Goal: Task Accomplishment & Management: Manage account settings

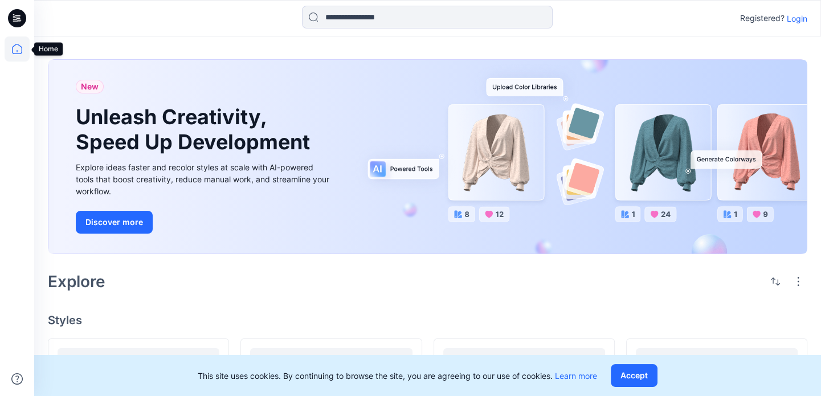
click at [18, 50] on icon at bounding box center [17, 48] width 25 height 25
click at [16, 17] on icon at bounding box center [17, 17] width 5 height 1
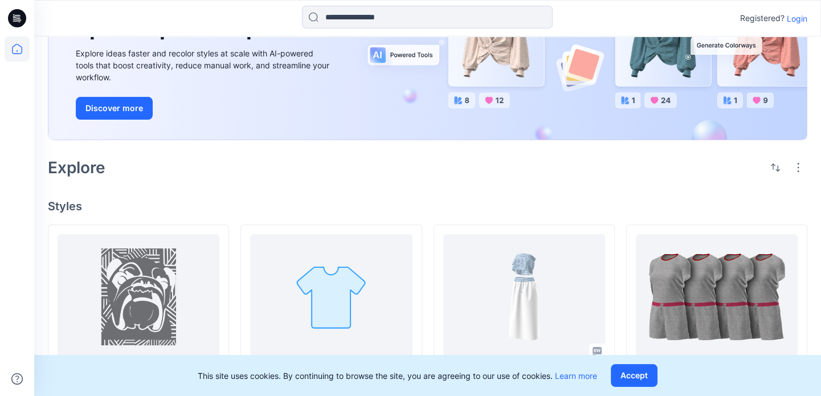
scroll to position [171, 0]
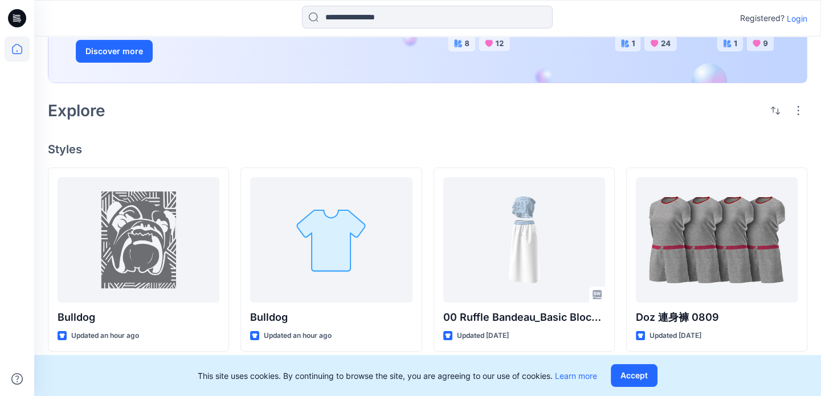
drag, startPoint x: 75, startPoint y: 0, endPoint x: 249, endPoint y: 148, distance: 228.0
click at [249, 148] on h4 "Styles" at bounding box center [427, 149] width 759 height 14
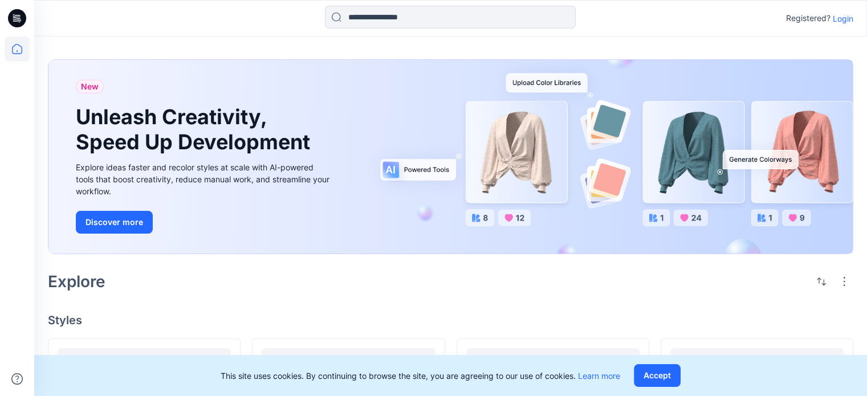
click at [849, 14] on p "Login" at bounding box center [842, 19] width 21 height 12
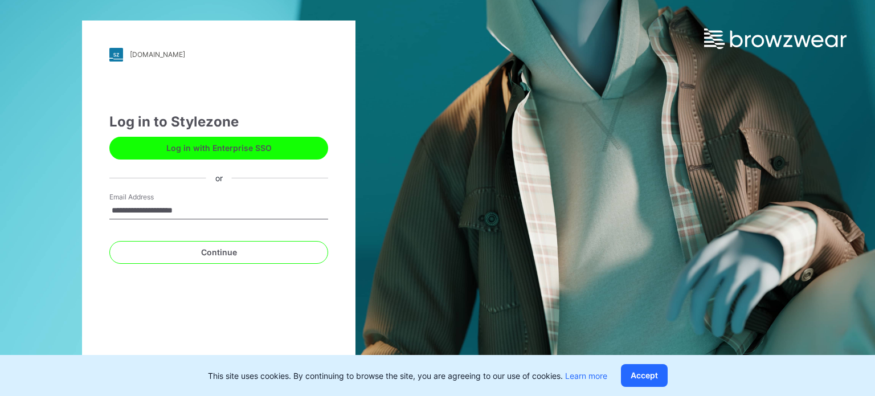
type input "**********"
click at [109, 241] on button "Continue" at bounding box center [218, 252] width 219 height 23
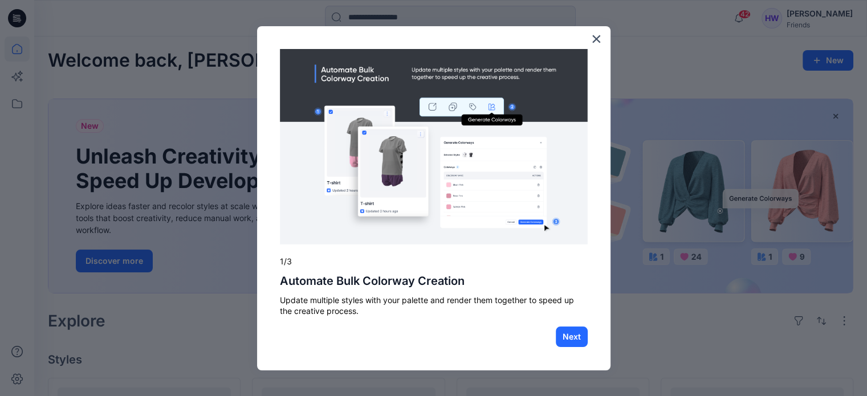
click at [602, 36] on div "× 1/3 Automate Bulk Colorway Creation Update multiple styles with your palette …" at bounding box center [433, 198] width 353 height 344
click at [599, 36] on button "×" at bounding box center [596, 39] width 11 height 18
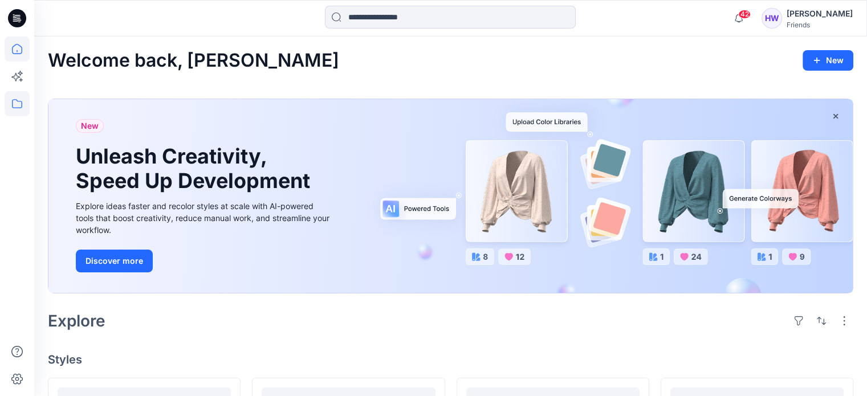
click at [19, 104] on icon at bounding box center [17, 103] width 25 height 25
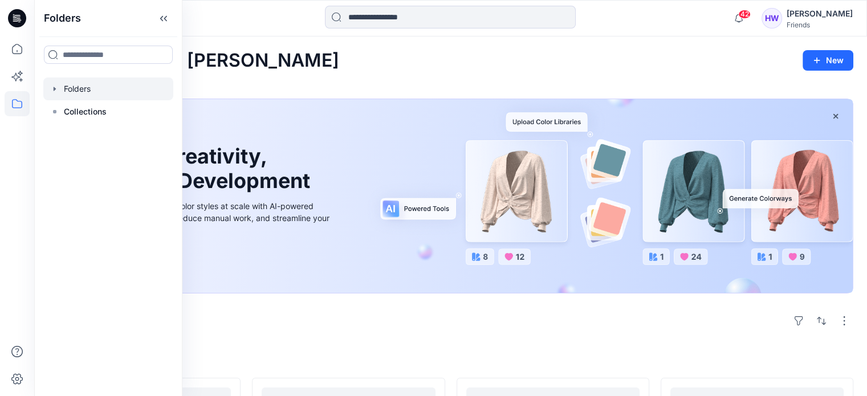
click at [77, 93] on div at bounding box center [108, 88] width 130 height 23
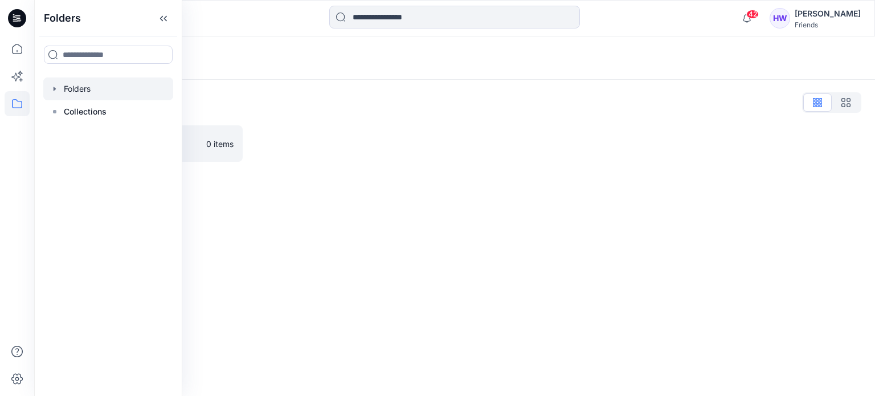
click at [55, 88] on icon "button" at bounding box center [55, 89] width 2 height 4
click at [66, 113] on icon "button" at bounding box center [66, 111] width 9 height 9
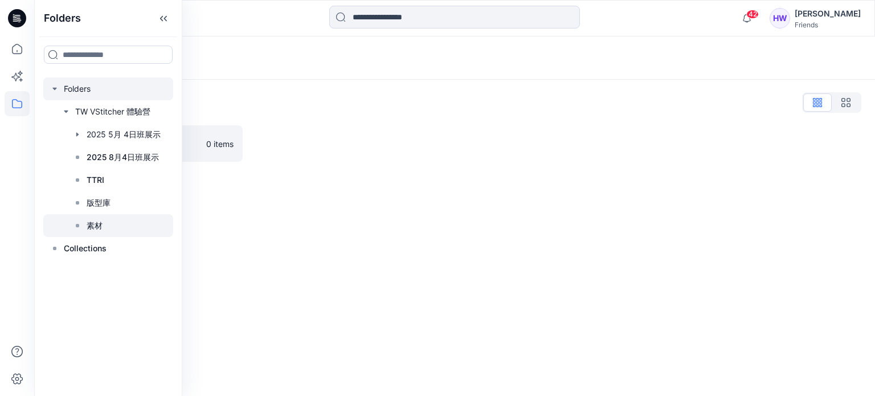
click at [105, 221] on div at bounding box center [108, 225] width 130 height 23
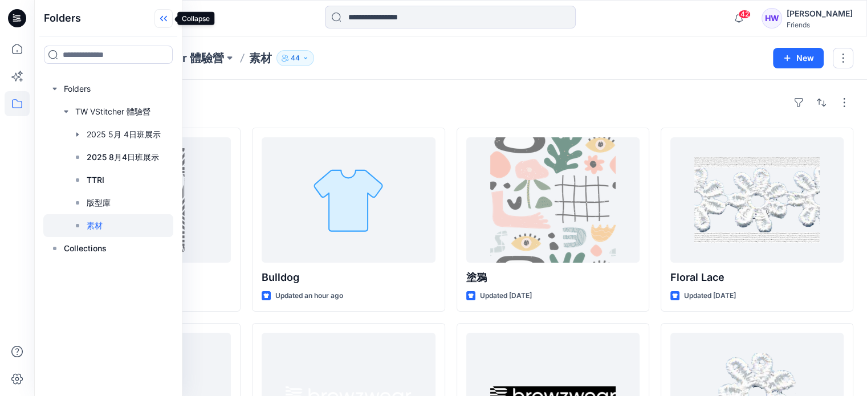
click at [165, 17] on icon at bounding box center [163, 18] width 18 height 19
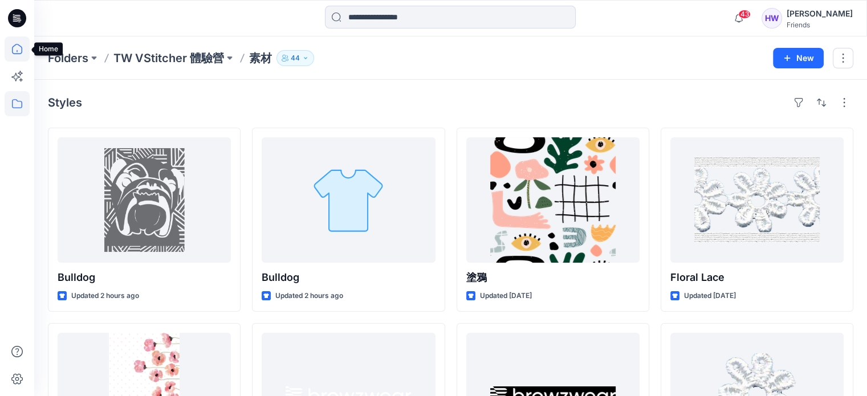
click at [21, 45] on icon at bounding box center [17, 48] width 25 height 25
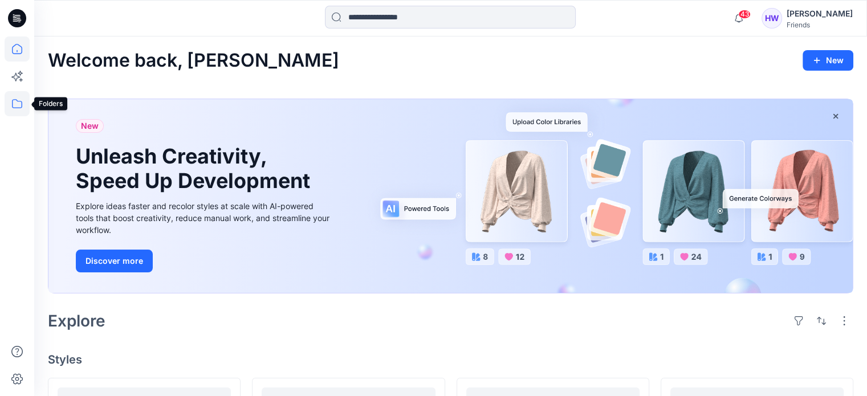
click at [17, 102] on icon at bounding box center [17, 103] width 25 height 25
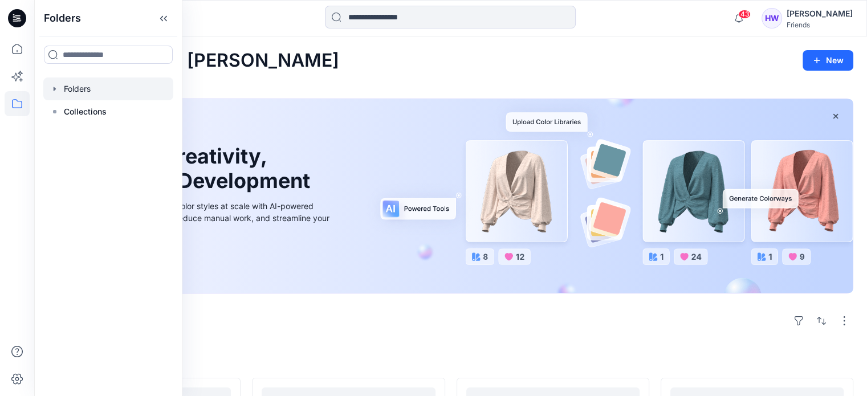
click at [52, 87] on icon "button" at bounding box center [54, 88] width 9 height 9
click at [67, 111] on icon "button" at bounding box center [66, 111] width 2 height 4
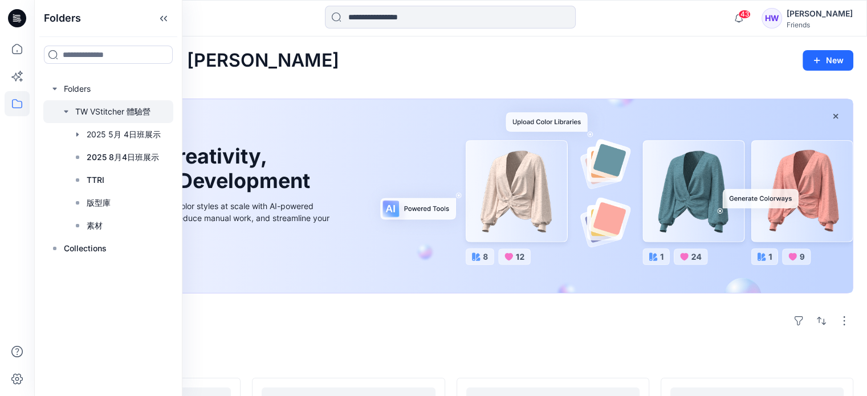
click at [107, 109] on div at bounding box center [108, 111] width 130 height 23
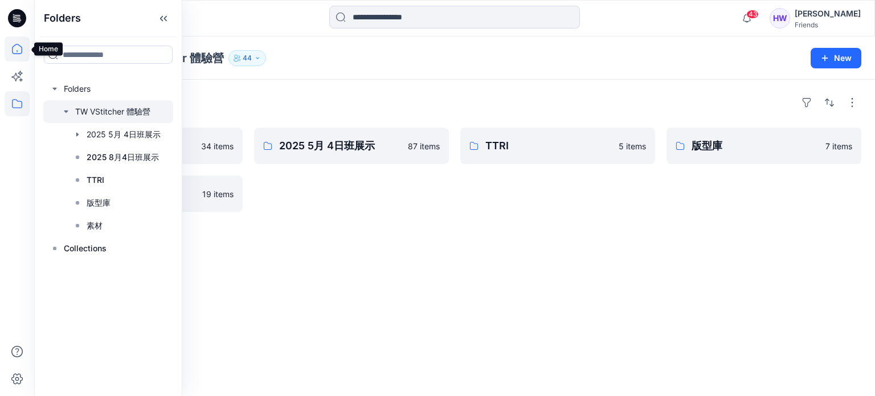
click at [18, 48] on icon at bounding box center [17, 48] width 25 height 25
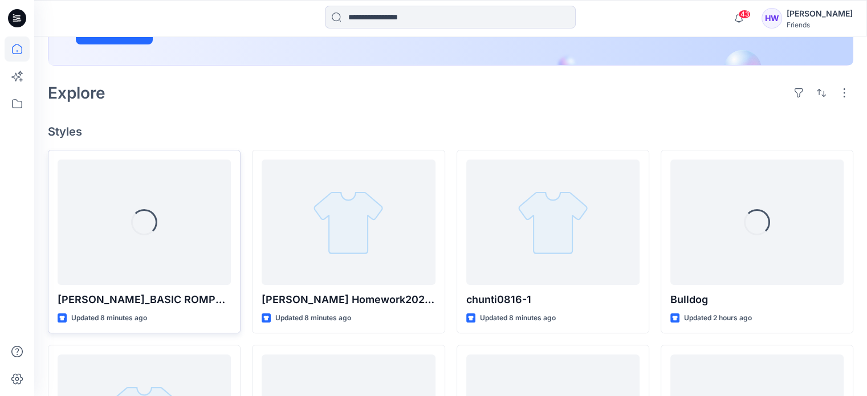
scroll to position [285, 0]
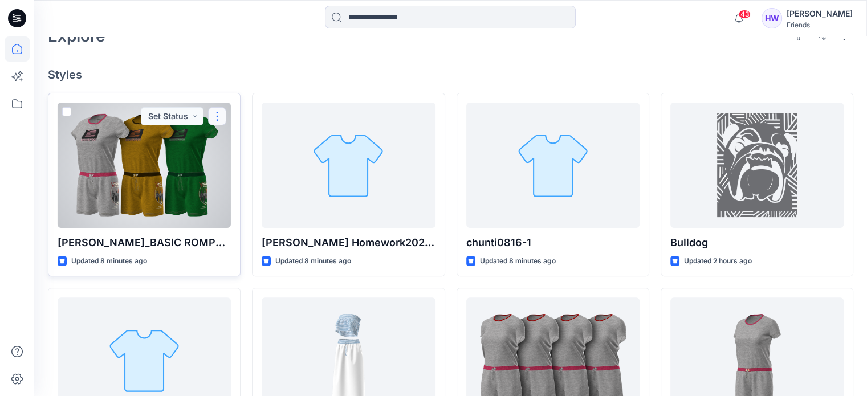
click at [216, 120] on button "button" at bounding box center [217, 116] width 18 height 18
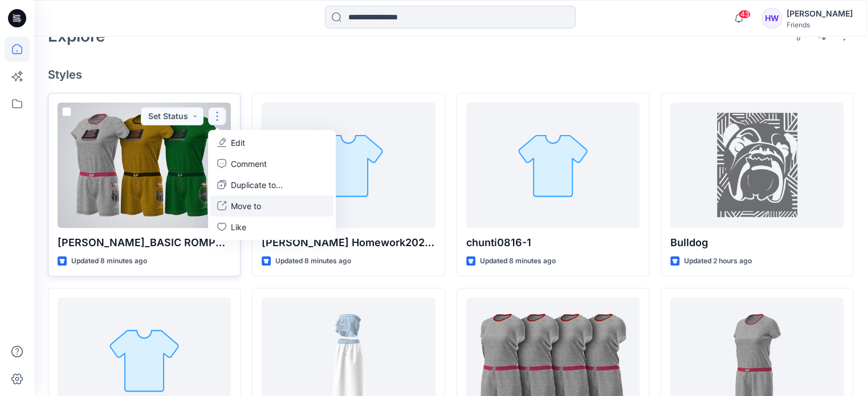
click at [248, 201] on p "Move to" at bounding box center [246, 206] width 30 height 12
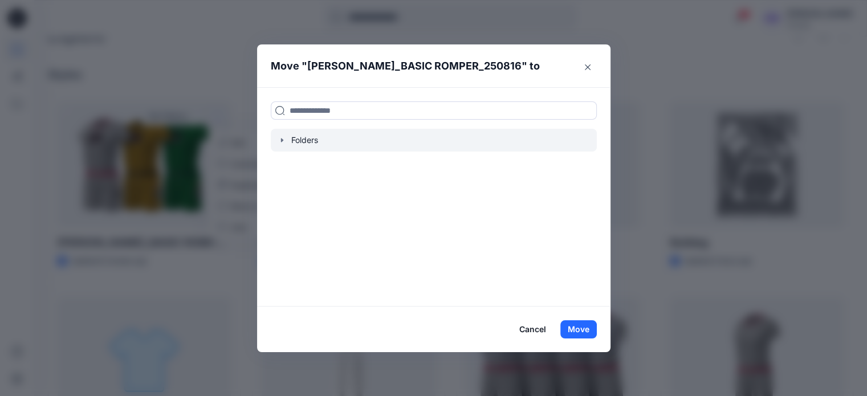
click at [287, 141] on icon "button" at bounding box center [281, 140] width 9 height 9
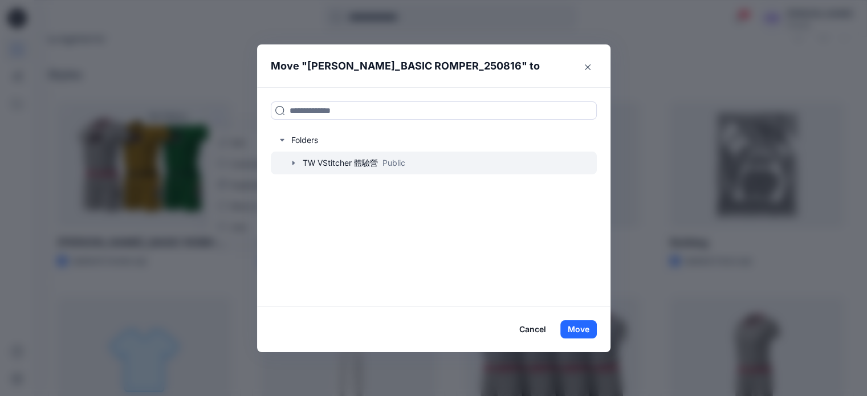
click at [298, 163] on icon "button" at bounding box center [293, 162] width 9 height 9
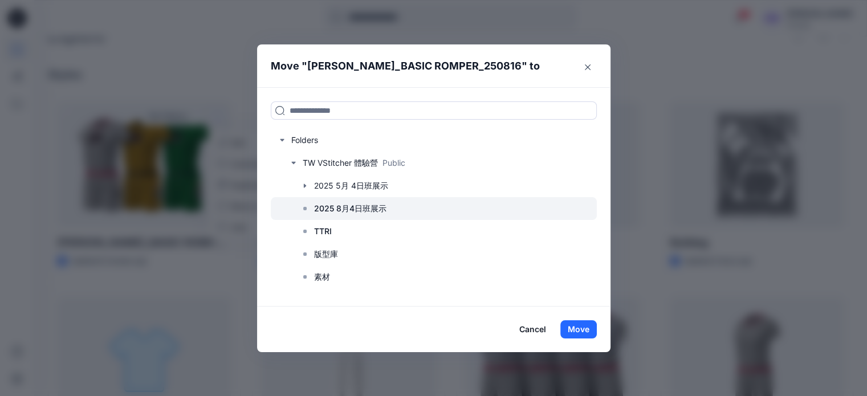
click at [342, 207] on p "2025 8月4日班展示" at bounding box center [350, 209] width 72 height 14
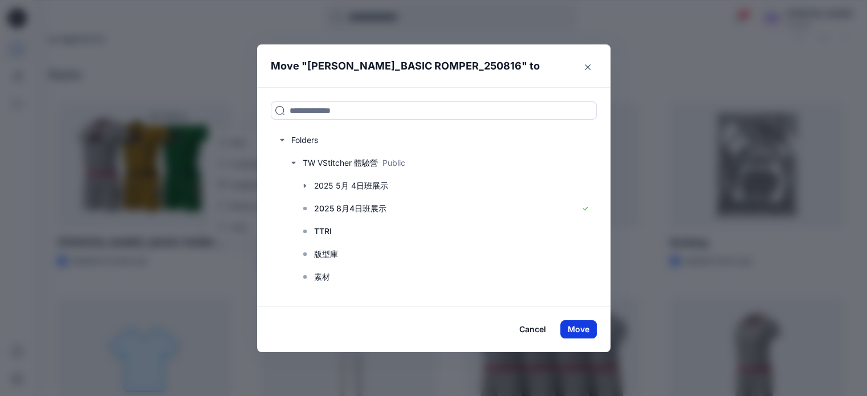
click at [586, 326] on button "Move" at bounding box center [578, 329] width 36 height 18
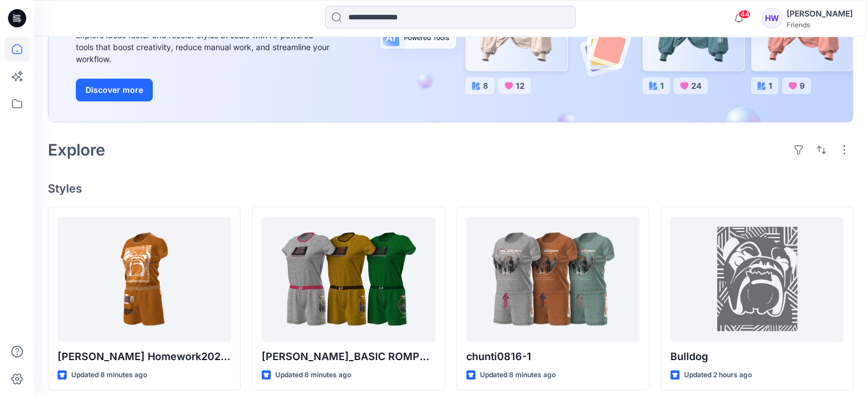
scroll to position [228, 0]
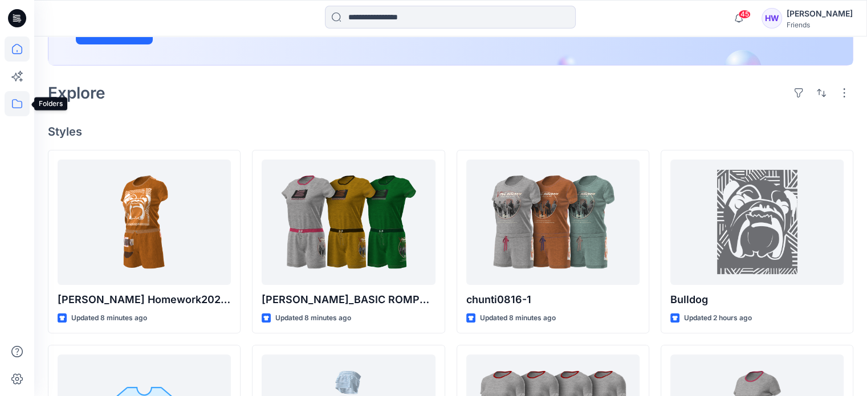
click at [11, 99] on icon at bounding box center [17, 103] width 25 height 25
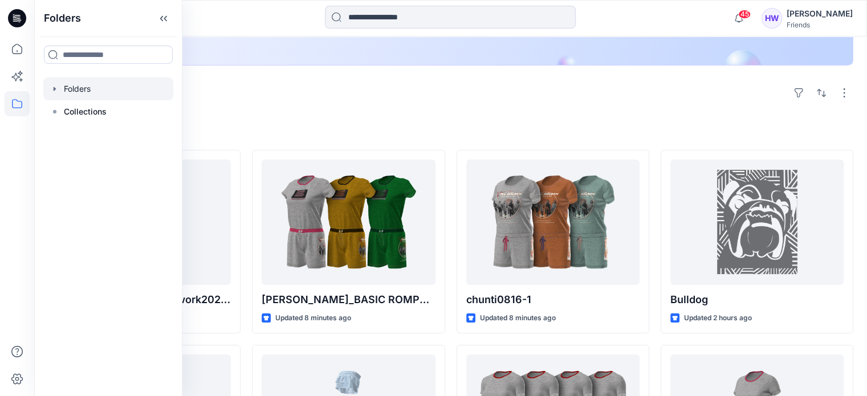
click at [55, 89] on icon "button" at bounding box center [55, 89] width 2 height 4
click at [68, 112] on icon "button" at bounding box center [66, 111] width 9 height 9
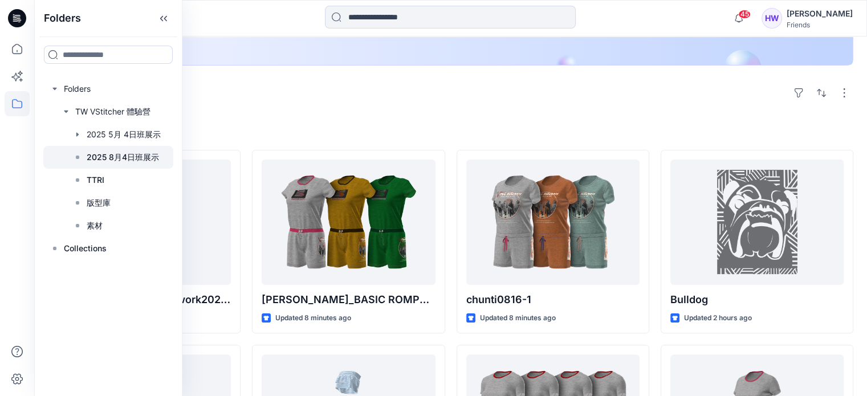
click at [109, 154] on p "2025 8月4日班展示" at bounding box center [123, 157] width 72 height 14
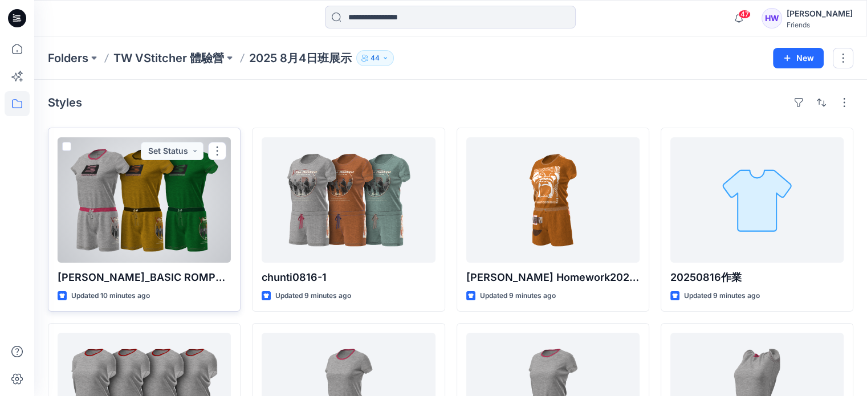
click at [160, 183] on div at bounding box center [144, 199] width 173 height 125
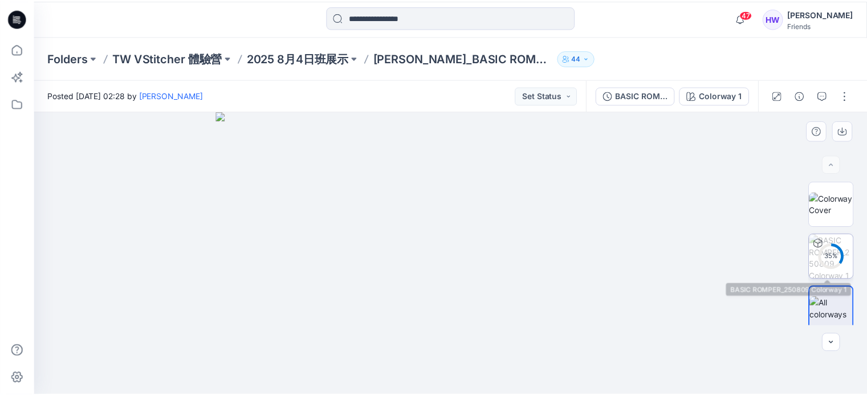
scroll to position [5, 0]
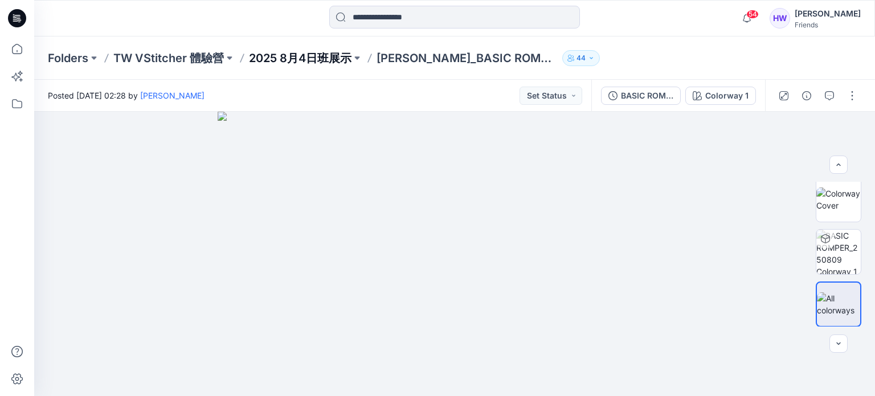
click at [335, 59] on p "2025 8月4日班展示" at bounding box center [300, 58] width 103 height 16
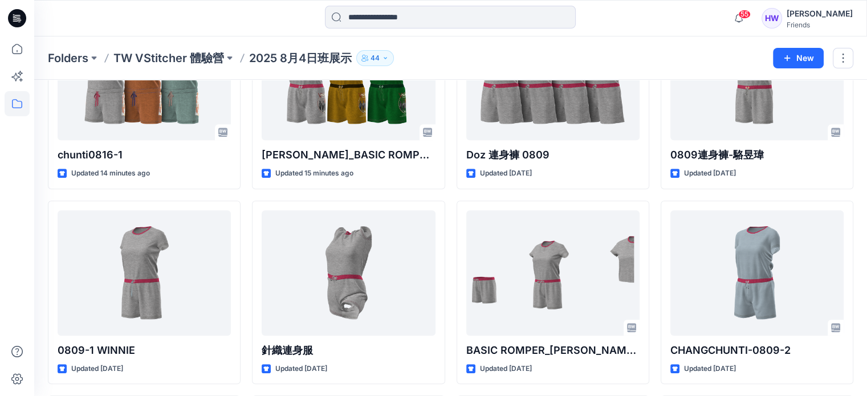
scroll to position [399, 0]
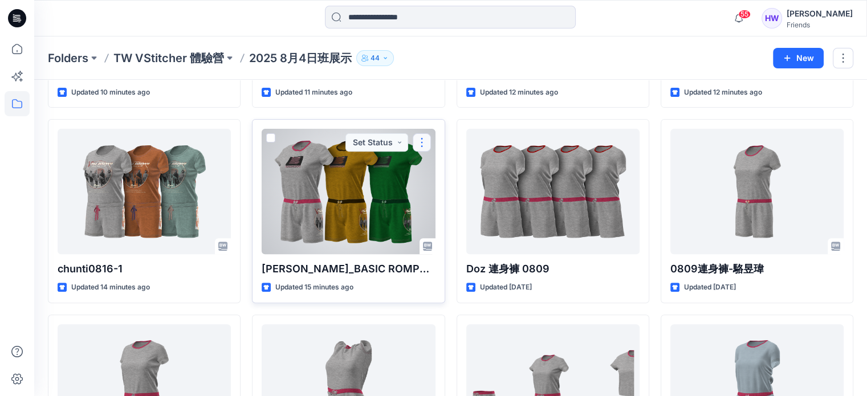
click at [426, 136] on button "button" at bounding box center [421, 142] width 18 height 18
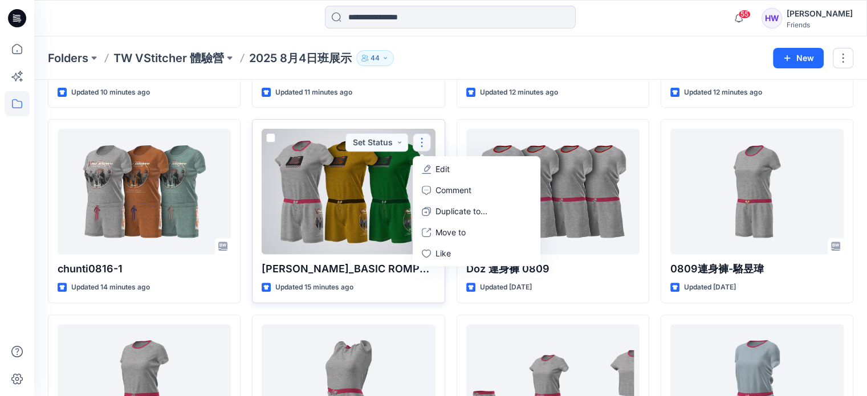
click at [443, 164] on p "Edit" at bounding box center [442, 169] width 14 height 12
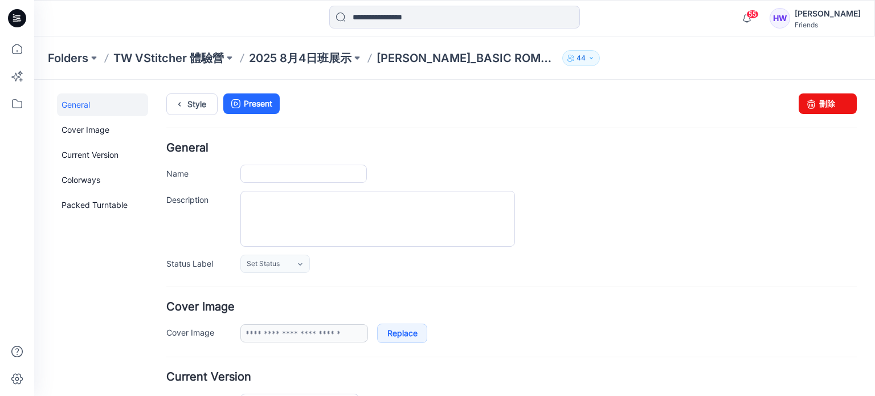
type input "**********"
drag, startPoint x: 275, startPoint y: 175, endPoint x: 230, endPoint y: 169, distance: 45.9
click at [228, 172] on div "**********" at bounding box center [511, 174] width 690 height 18
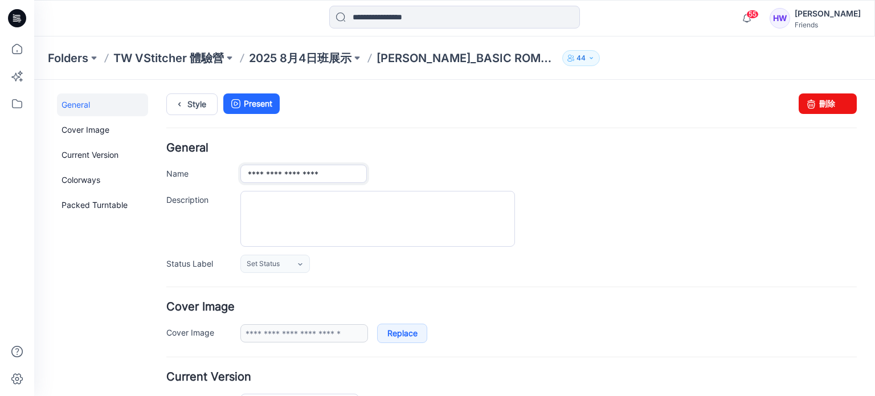
click at [310, 171] on input "**********" at bounding box center [303, 174] width 126 height 18
paste input "****"
click at [360, 174] on input "**********" at bounding box center [303, 174] width 126 height 18
drag, startPoint x: 356, startPoint y: 174, endPoint x: 366, endPoint y: 175, distance: 10.4
click at [366, 175] on input "**********" at bounding box center [303, 174] width 126 height 18
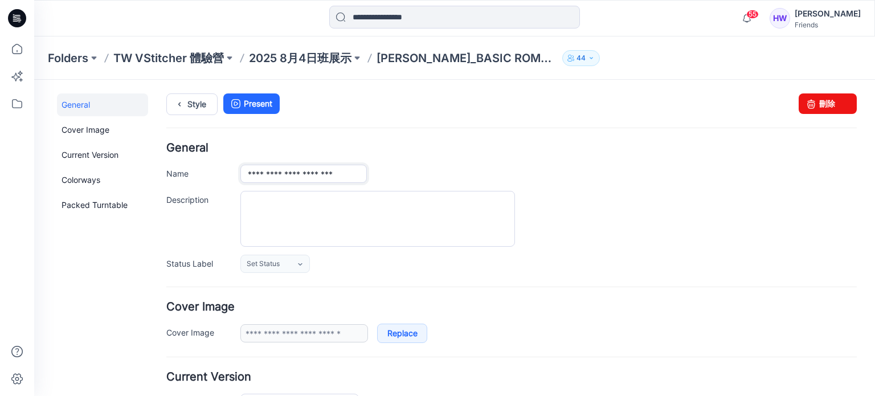
scroll to position [0, 1]
type input "**********"
click at [463, 145] on h4 "General" at bounding box center [511, 147] width 690 height 11
click at [358, 174] on input "**********" at bounding box center [303, 174] width 126 height 18
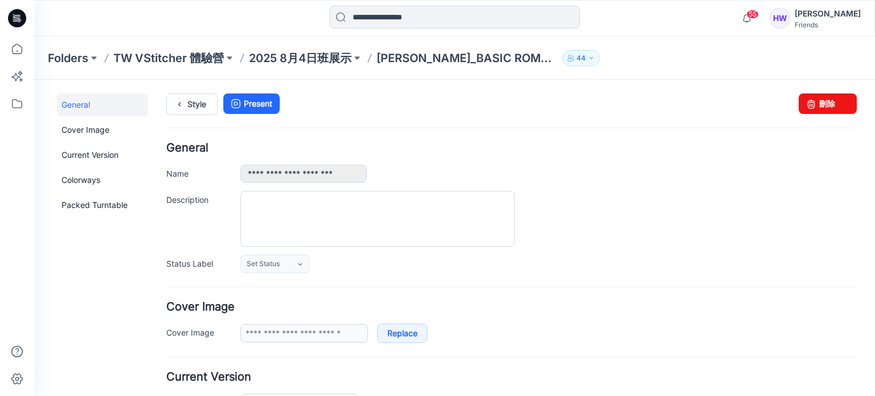
click at [394, 131] on div "Style Present Changes Saved 刪除" at bounding box center [511, 117] width 690 height 49
click at [358, 173] on input "**********" at bounding box center [303, 174] width 126 height 18
click at [483, 161] on div "**********" at bounding box center [511, 207] width 690 height 130
click at [406, 128] on hr at bounding box center [511, 128] width 690 height 1
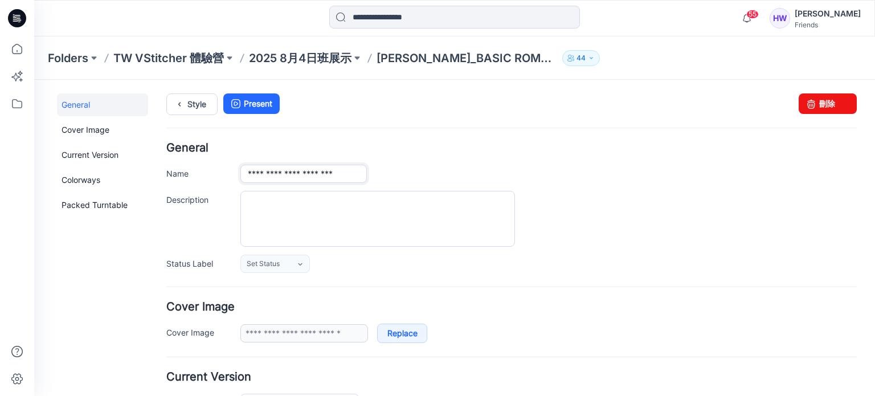
drag, startPoint x: 250, startPoint y: 173, endPoint x: 394, endPoint y: 177, distance: 144.2
click at [394, 177] on div "**********" at bounding box center [548, 174] width 616 height 18
click at [509, 153] on div "**********" at bounding box center [511, 207] width 690 height 130
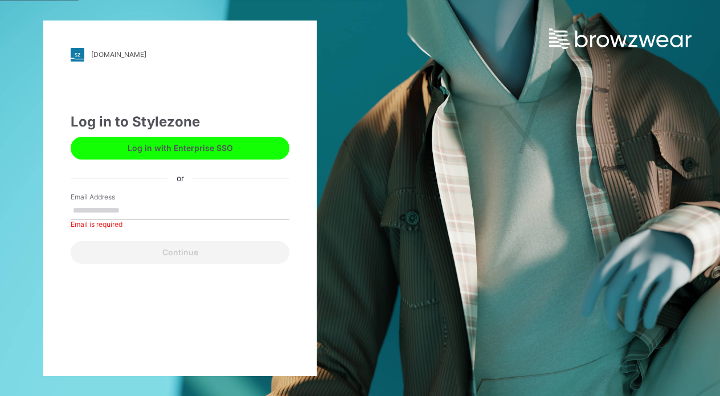
click at [137, 211] on input "Email Address" at bounding box center [180, 210] width 219 height 17
type input "**********"
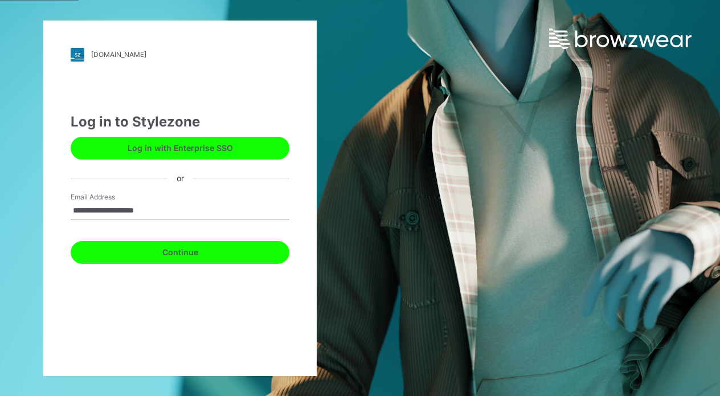
click at [175, 257] on button "Continue" at bounding box center [180, 252] width 219 height 23
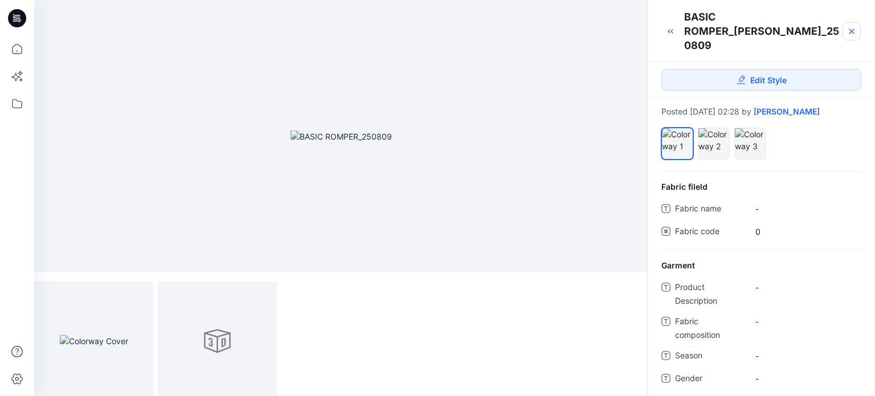
click at [851, 27] on icon at bounding box center [851, 31] width 9 height 9
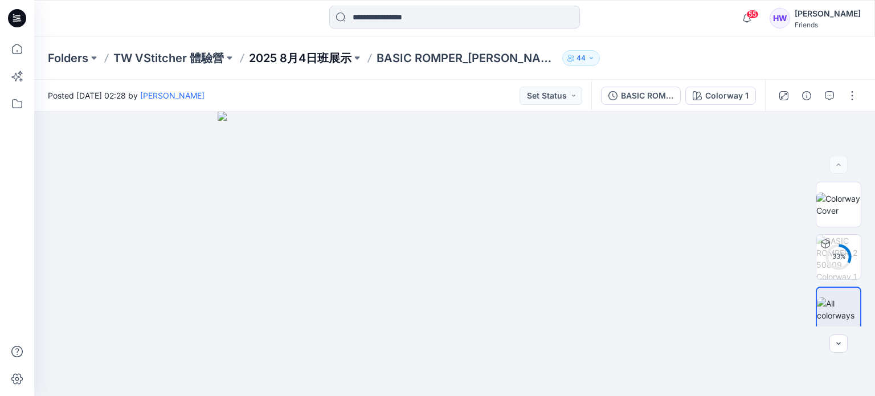
click at [320, 59] on p "2025 8月4日班展示" at bounding box center [300, 58] width 103 height 16
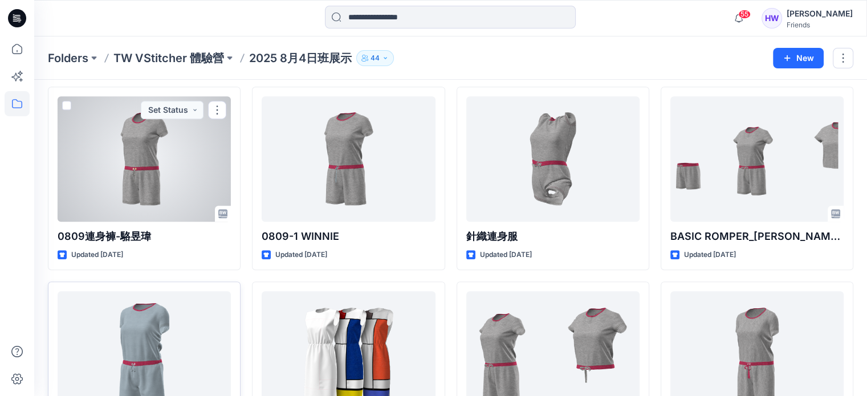
scroll to position [741, 0]
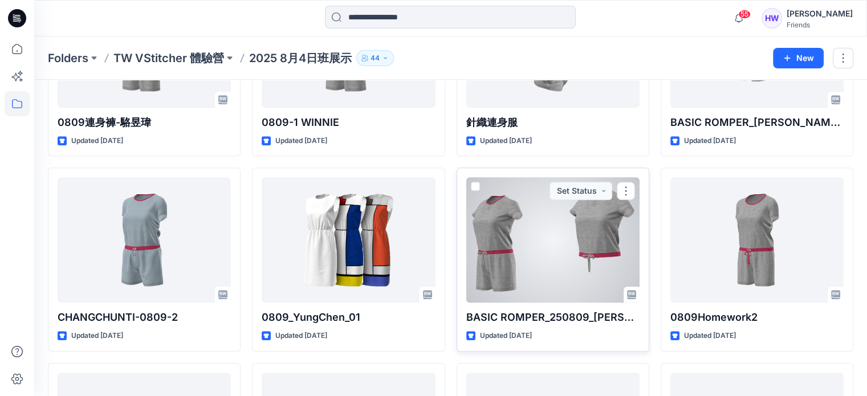
click at [510, 242] on div at bounding box center [552, 239] width 173 height 125
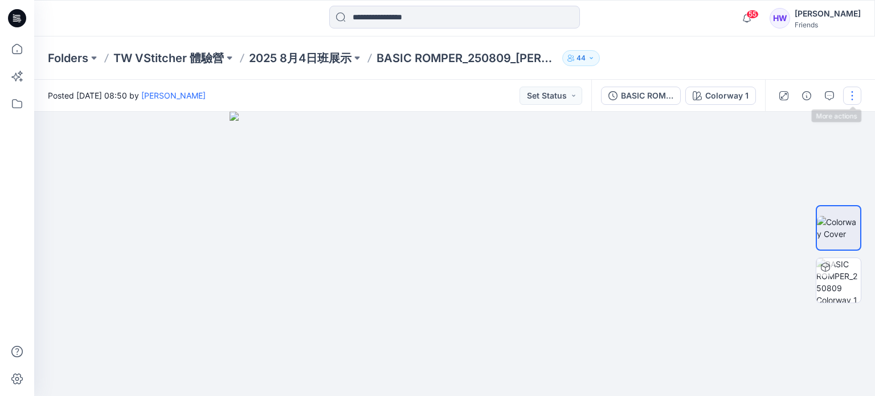
click at [852, 100] on button "button" at bounding box center [852, 96] width 18 height 18
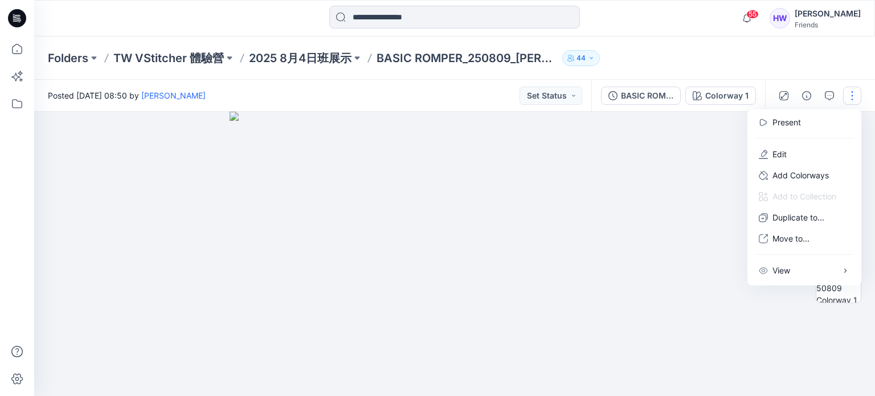
click at [855, 95] on button "button" at bounding box center [852, 96] width 18 height 18
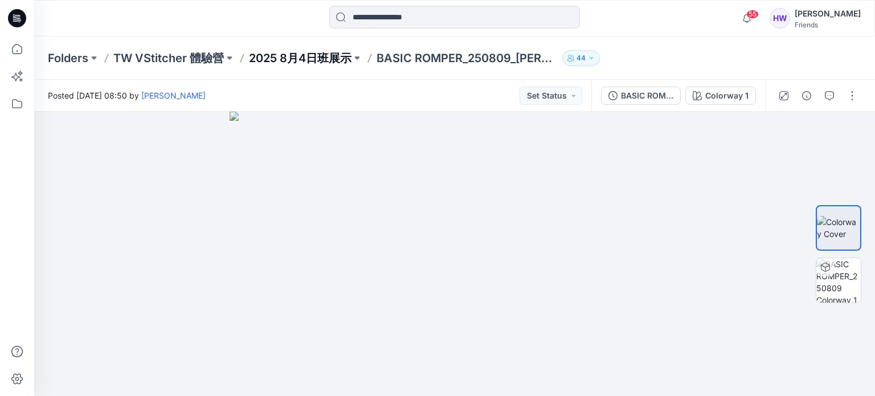
click at [318, 56] on p "2025 8月4日班展示" at bounding box center [300, 58] width 103 height 16
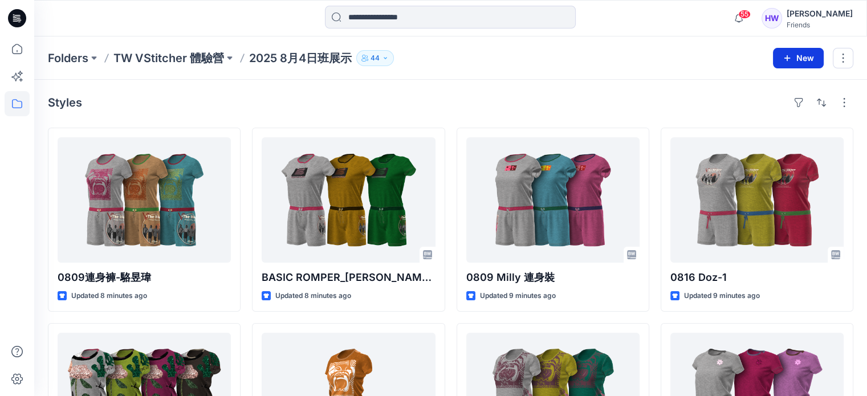
click at [795, 58] on button "New" at bounding box center [798, 58] width 51 height 21
click at [779, 106] on p "New Folder" at bounding box center [764, 108] width 42 height 12
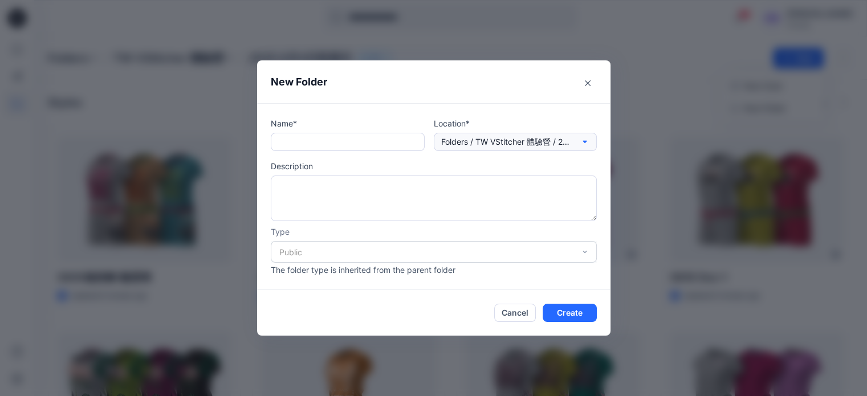
click at [586, 141] on icon "button" at bounding box center [584, 142] width 4 height 2
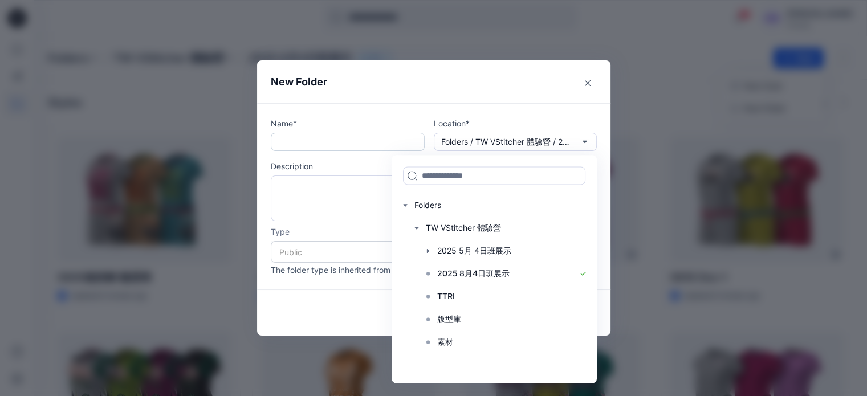
click at [365, 145] on input "text" at bounding box center [348, 142] width 154 height 18
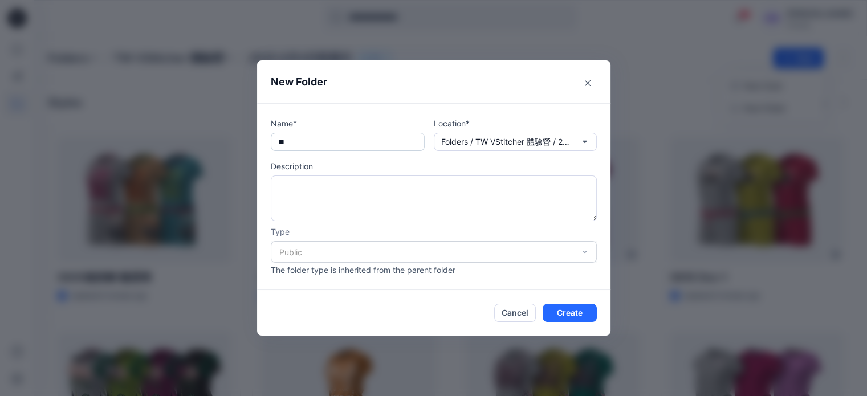
type input "*"
type input "***"
click at [497, 143] on p "Folders / TW VStitcher 體驗營 / 2025 8月4日班展示" at bounding box center [506, 142] width 131 height 13
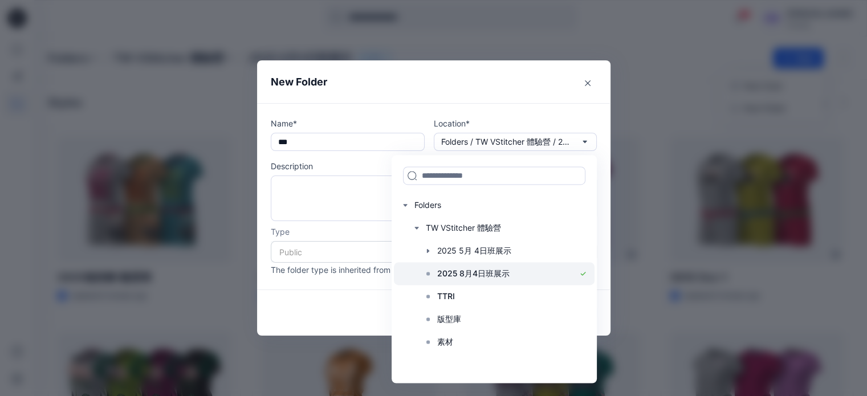
click at [457, 272] on p "2025 8月4日班展示" at bounding box center [473, 274] width 72 height 14
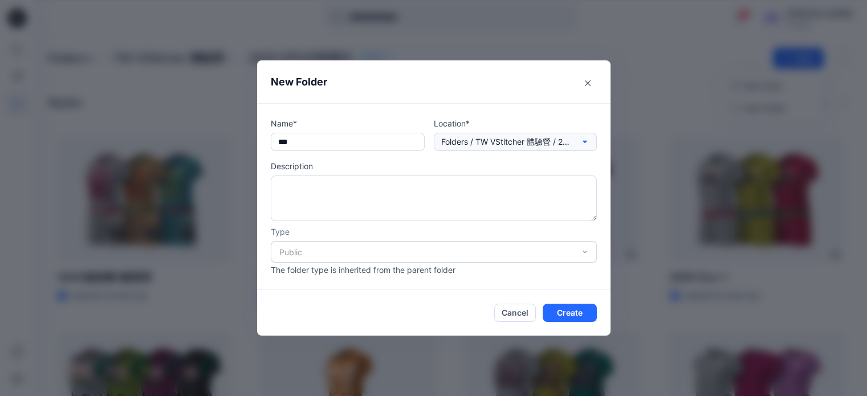
click at [566, 138] on p "Folders / TW VStitcher 體驗營 / 2025 8月4日班展示" at bounding box center [506, 142] width 131 height 13
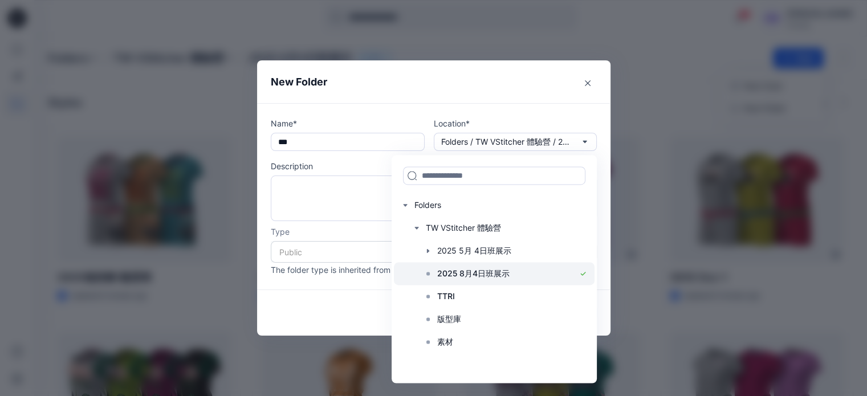
click at [517, 272] on div at bounding box center [494, 273] width 201 height 23
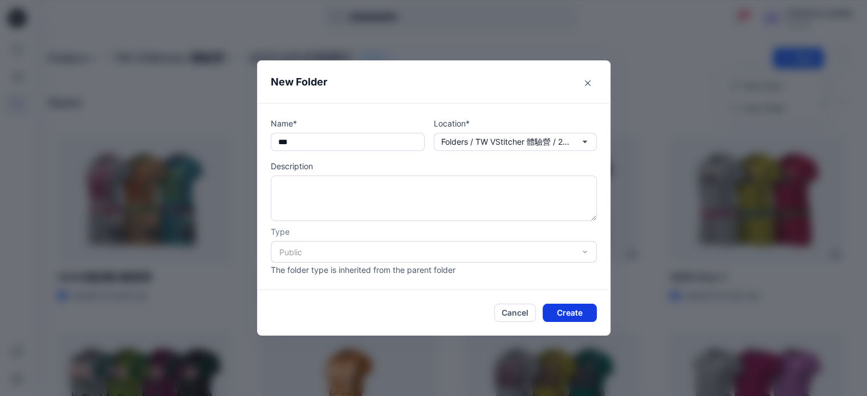
click at [571, 307] on button "Create" at bounding box center [569, 313] width 54 height 18
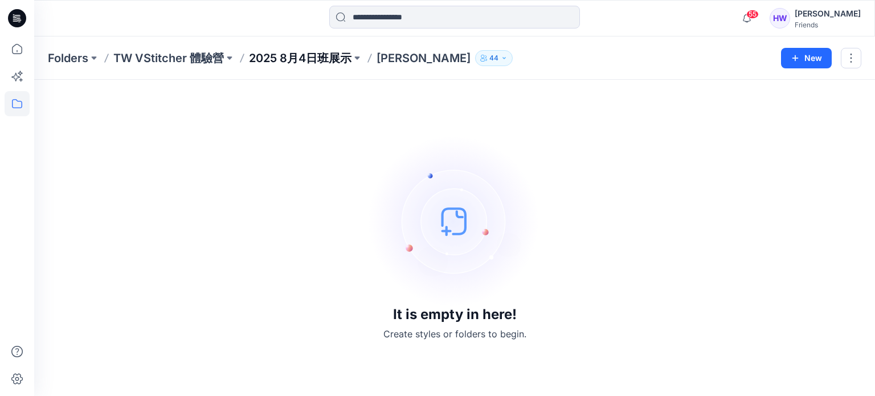
click at [342, 59] on p "2025 8月4日班展示" at bounding box center [300, 58] width 103 height 16
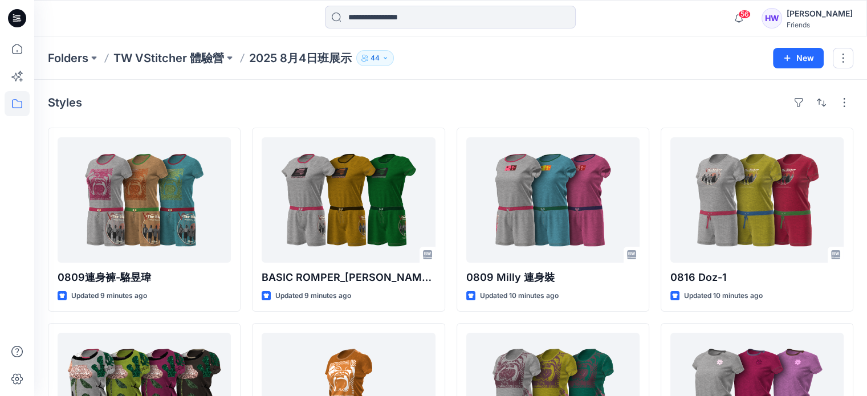
click at [188, 12] on div at bounding box center [138, 18] width 208 height 25
click at [306, 56] on p "2025 8月4日班展示" at bounding box center [300, 58] width 103 height 16
click at [790, 52] on button "New" at bounding box center [798, 58] width 51 height 21
click at [653, 62] on div "Folders TW VStitcher 體驗營 2025 8月4日班展示 44" at bounding box center [406, 58] width 716 height 16
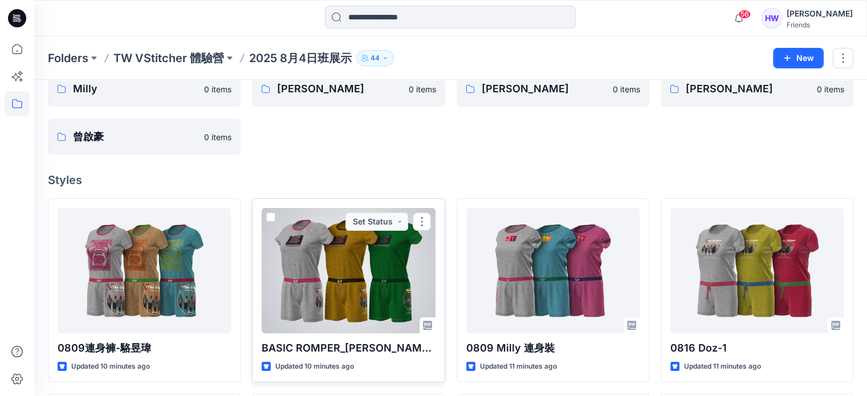
click at [266, 214] on span at bounding box center [270, 217] width 9 height 9
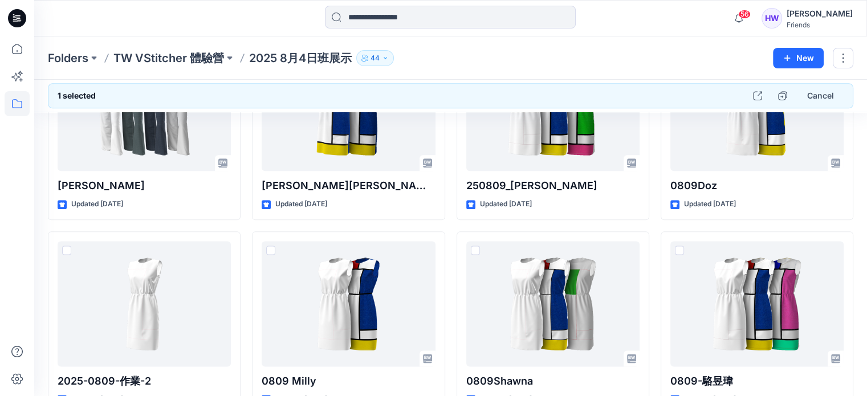
scroll to position [1276, 0]
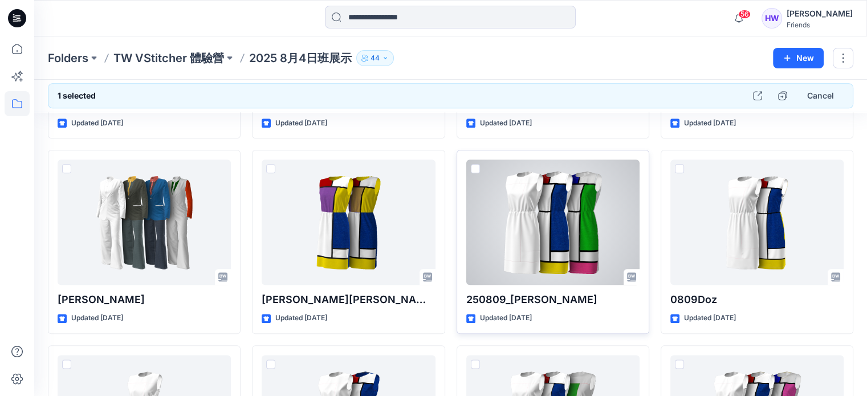
click at [474, 165] on span at bounding box center [475, 168] width 9 height 9
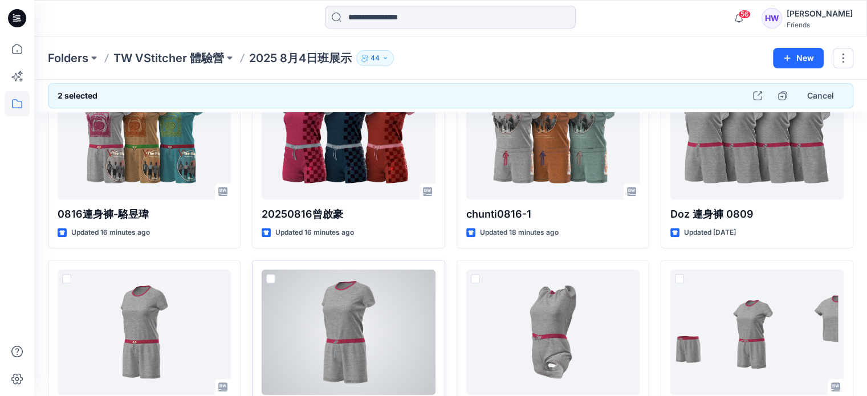
scroll to position [638, 0]
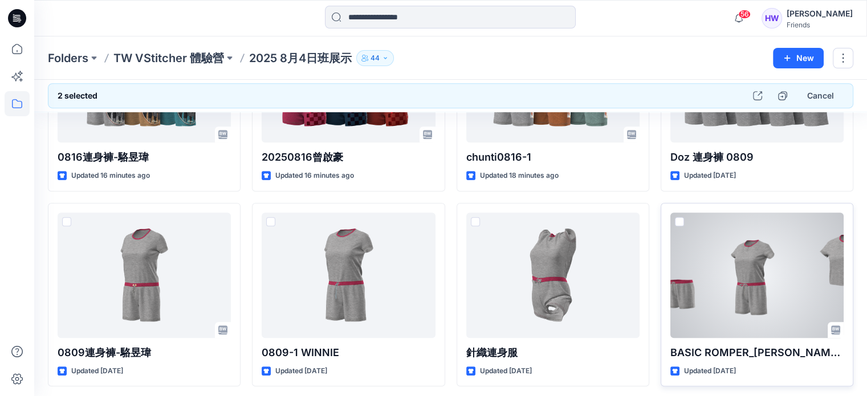
click at [676, 220] on span at bounding box center [679, 221] width 9 height 9
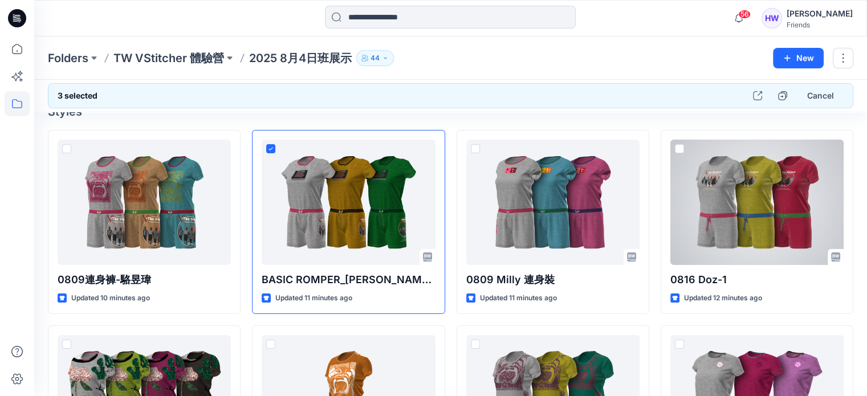
scroll to position [0, 0]
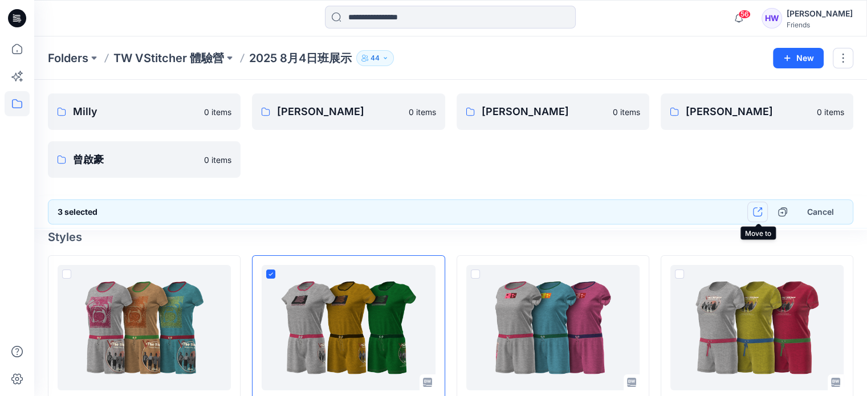
click at [759, 213] on icon "button" at bounding box center [757, 211] width 9 height 9
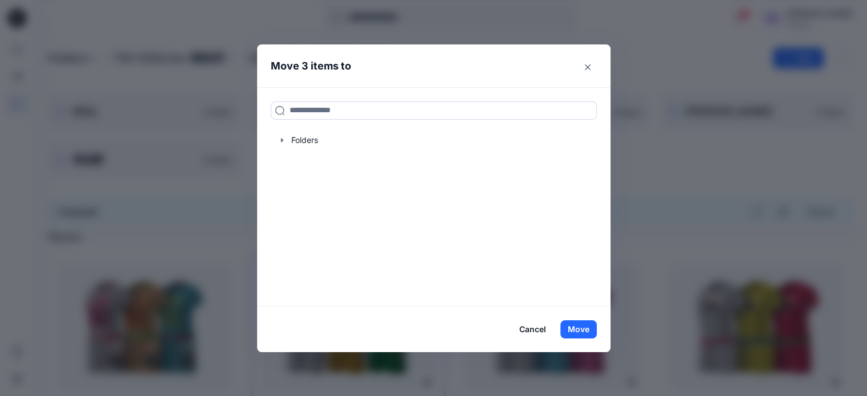
click at [545, 326] on button "Cancel" at bounding box center [533, 329] width 42 height 18
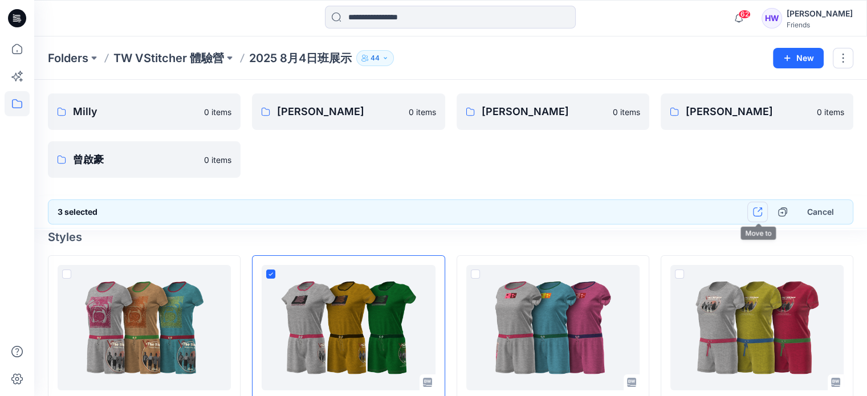
click at [757, 212] on icon "button" at bounding box center [757, 211] width 9 height 9
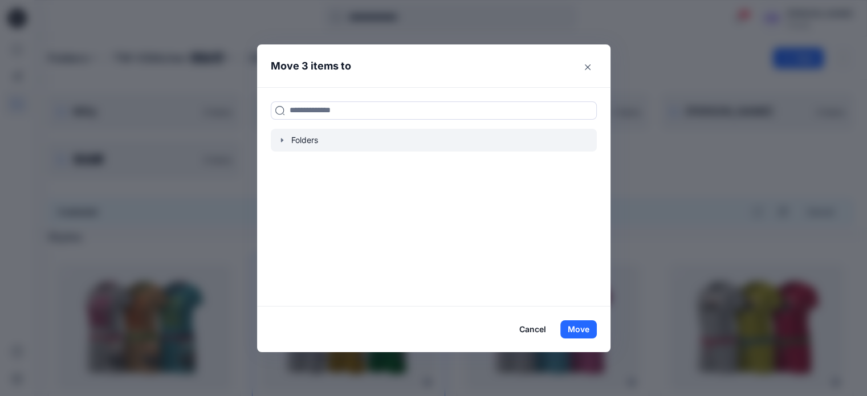
click at [284, 136] on icon "button" at bounding box center [281, 140] width 9 height 9
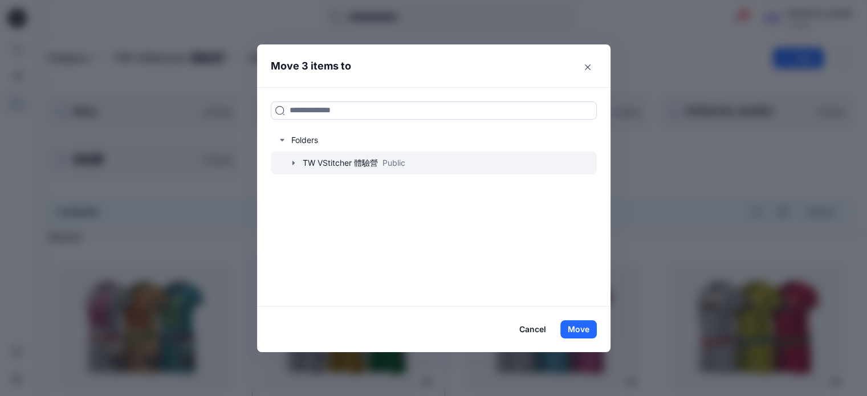
click at [296, 162] on icon "button" at bounding box center [293, 162] width 9 height 9
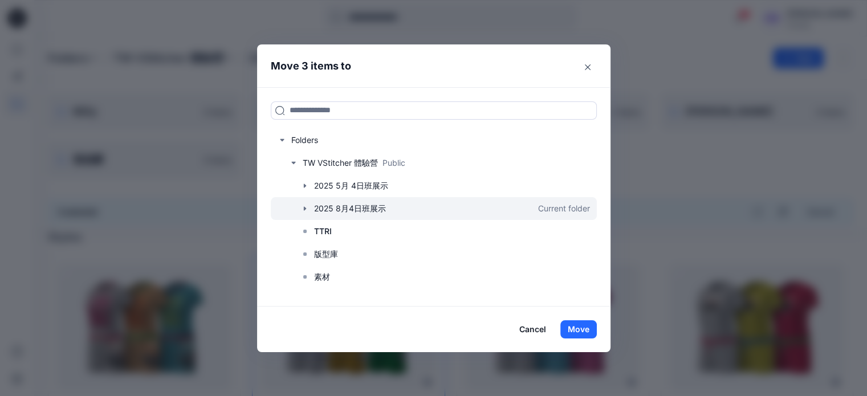
click at [309, 209] on icon "button" at bounding box center [304, 208] width 9 height 9
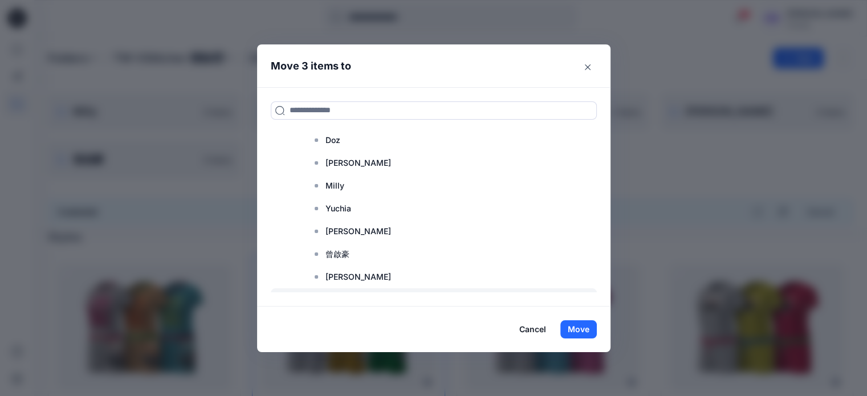
scroll to position [201, 0]
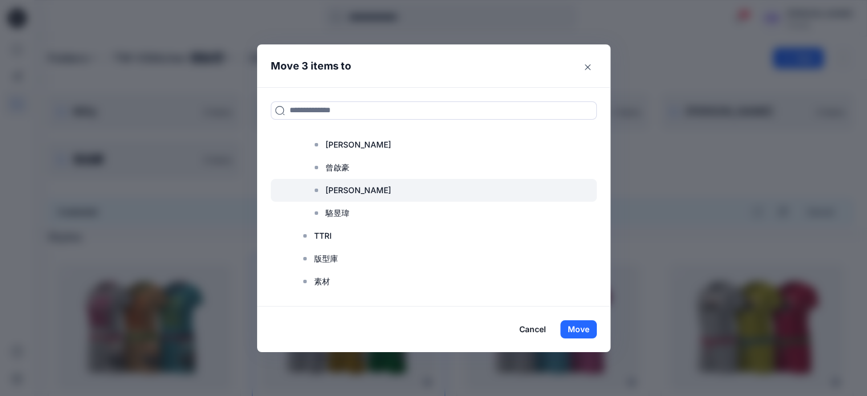
click at [340, 191] on p "[PERSON_NAME]" at bounding box center [358, 190] width 66 height 14
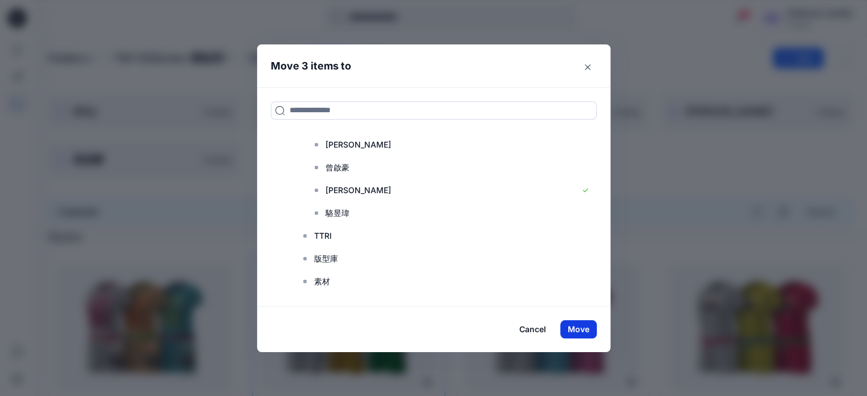
click at [581, 327] on button "Move" at bounding box center [578, 329] width 36 height 18
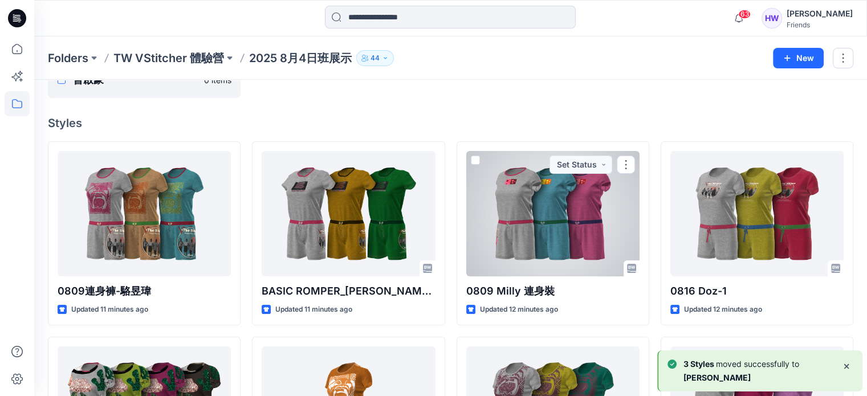
scroll to position [0, 0]
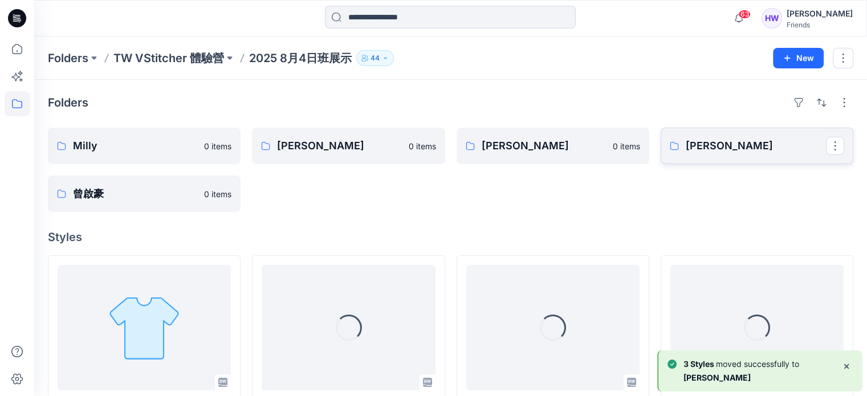
click at [716, 142] on p "[PERSON_NAME]" at bounding box center [755, 146] width 140 height 16
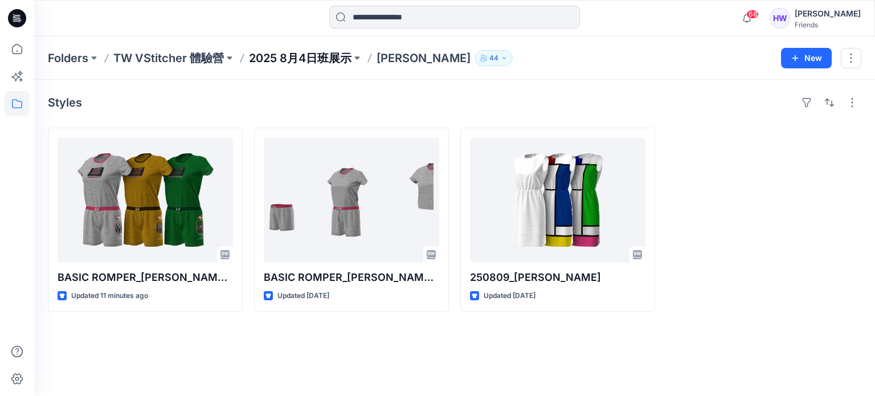
click at [319, 51] on p "2025 8月4日班展示" at bounding box center [300, 58] width 103 height 16
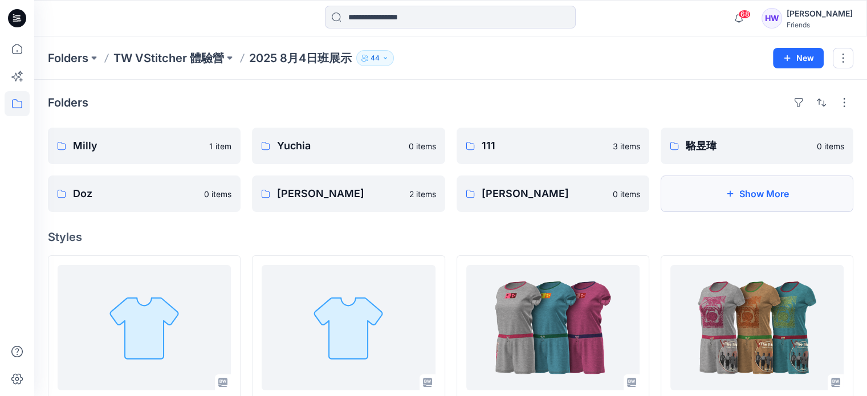
click at [740, 187] on button "Show More" at bounding box center [756, 193] width 193 height 36
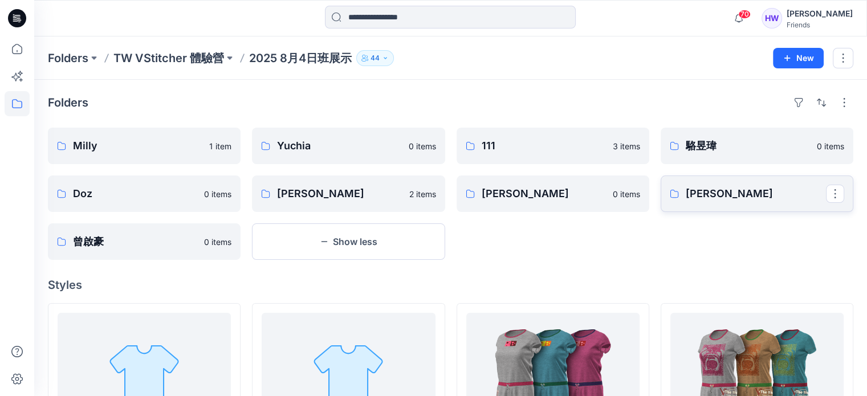
click at [717, 191] on p "[PERSON_NAME]" at bounding box center [755, 194] width 140 height 16
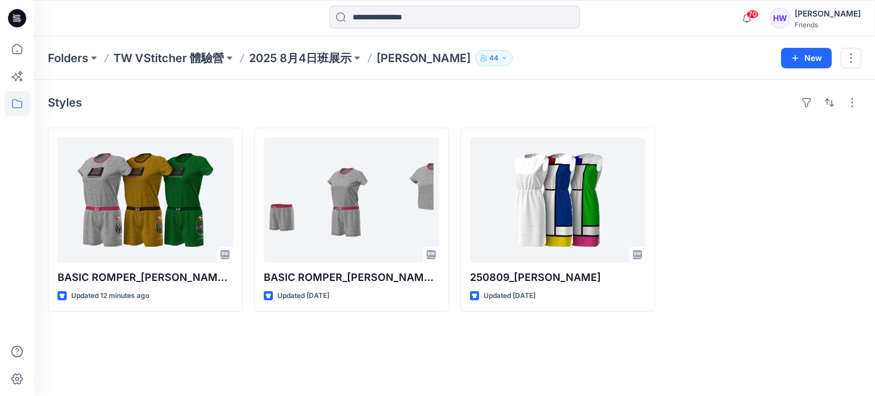
click at [311, 54] on p "2025 8月4日班展示" at bounding box center [300, 58] width 103 height 16
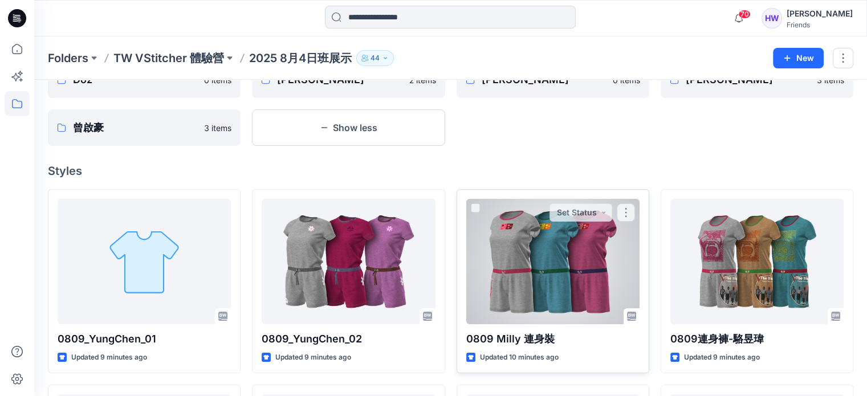
scroll to position [171, 0]
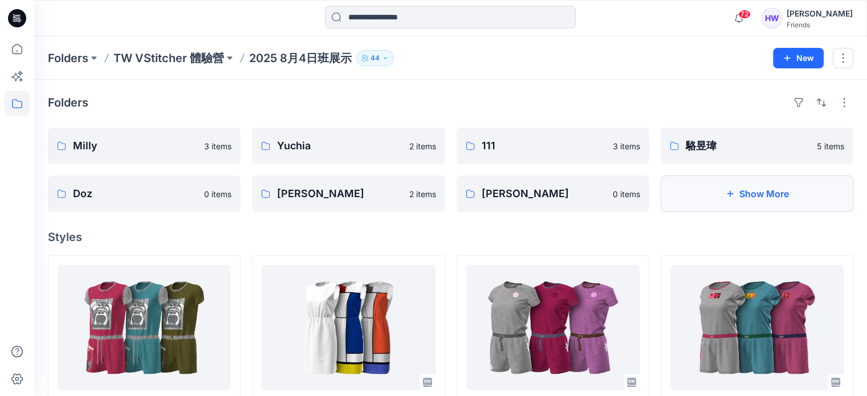
click at [730, 197] on icon "button" at bounding box center [729, 193] width 9 height 9
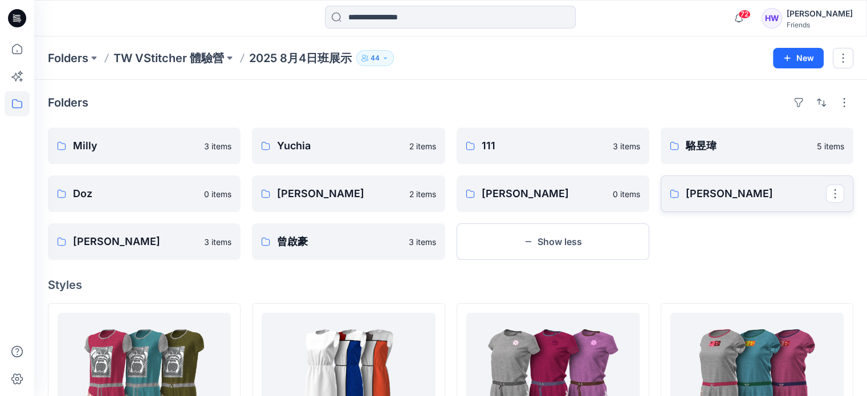
click at [197, 234] on p "[PERSON_NAME]" at bounding box center [135, 242] width 124 height 16
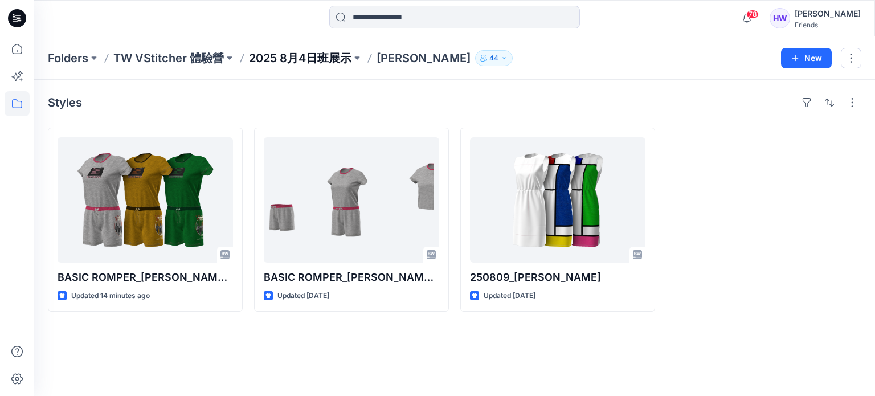
click at [301, 55] on p "2025 8月4日班展示" at bounding box center [300, 58] width 103 height 16
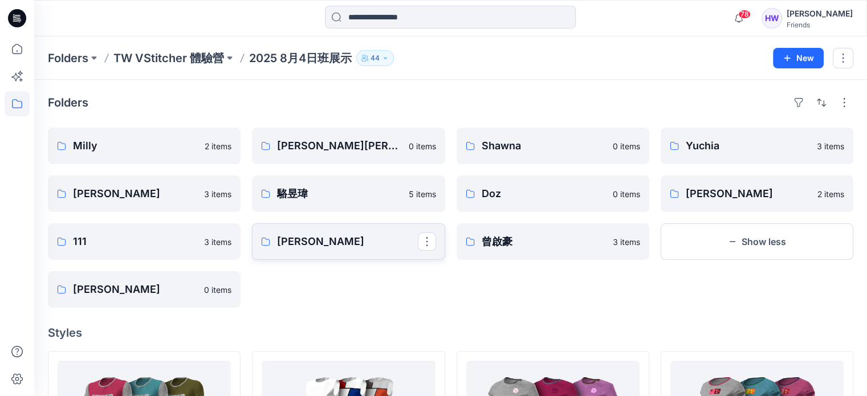
click at [197, 202] on p "[PERSON_NAME]" at bounding box center [135, 194] width 124 height 16
